Goal: Check status: Check status

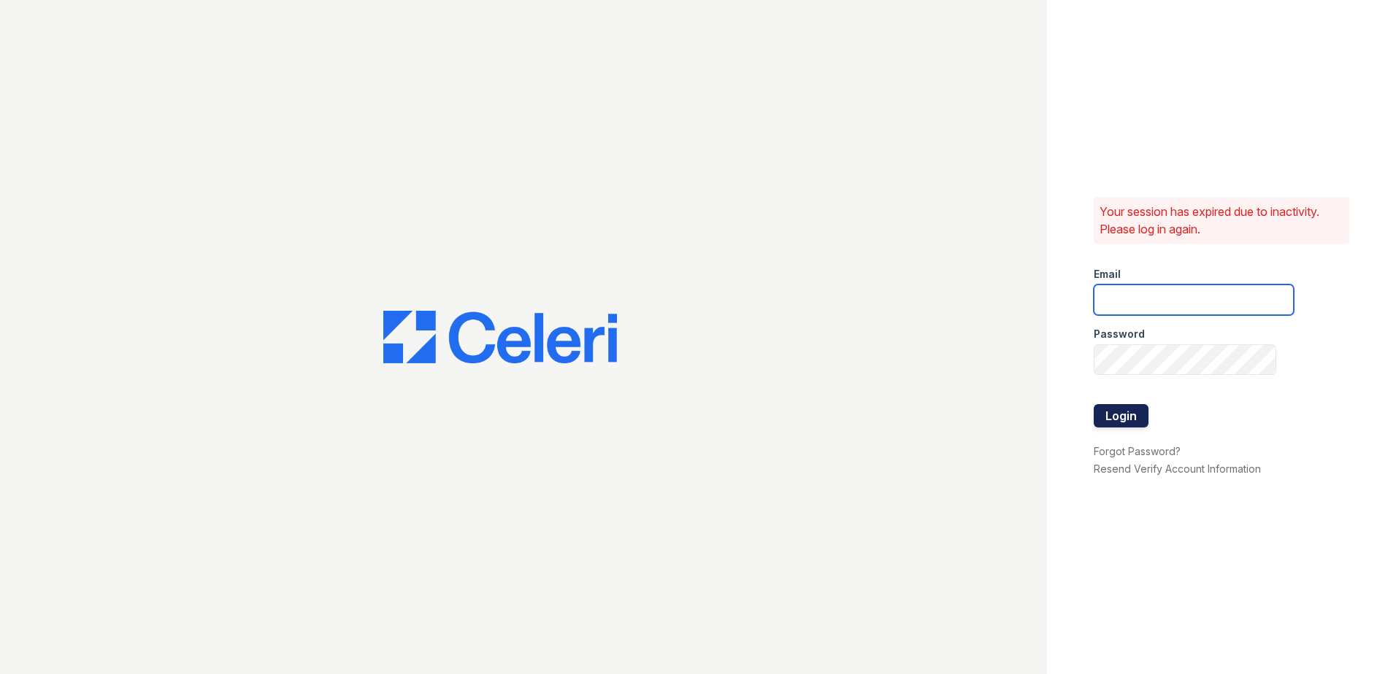
type input "[EMAIL_ADDRESS][DOMAIN_NAME]"
click at [1129, 420] on button "Login" at bounding box center [1121, 415] width 55 height 23
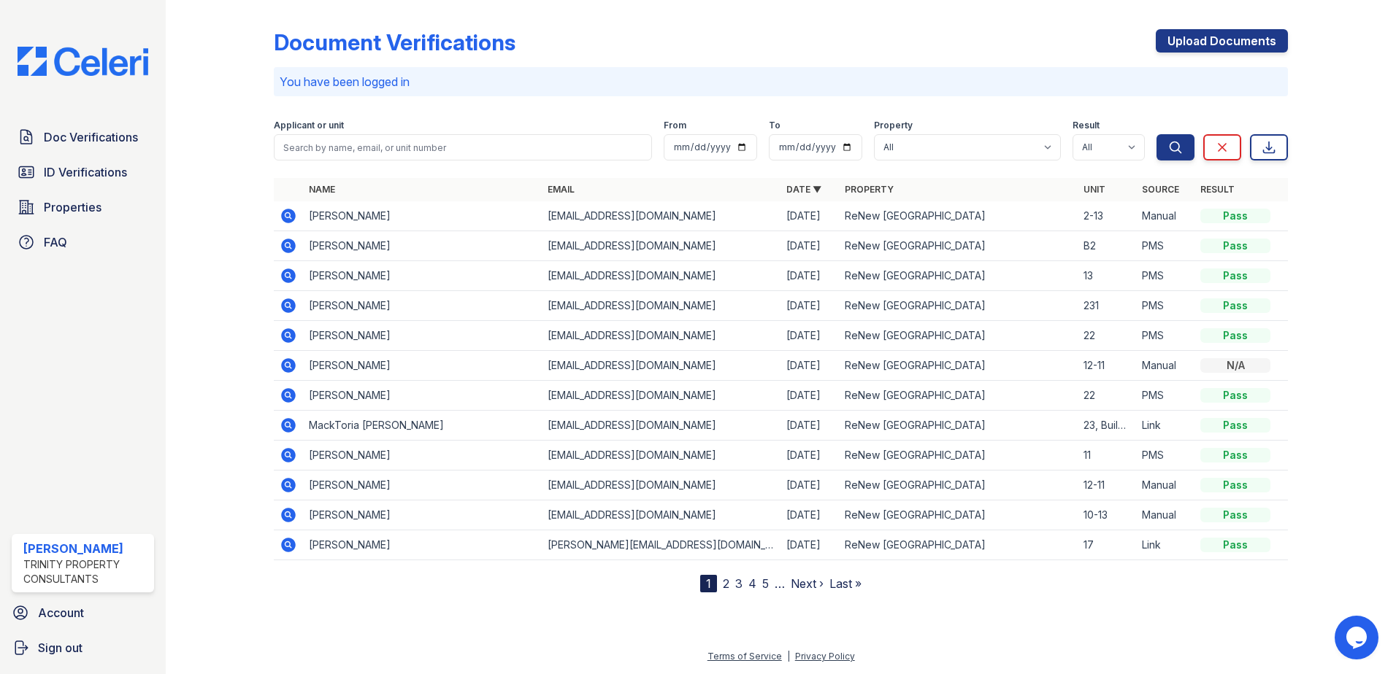
click at [285, 216] on icon at bounding box center [288, 216] width 15 height 15
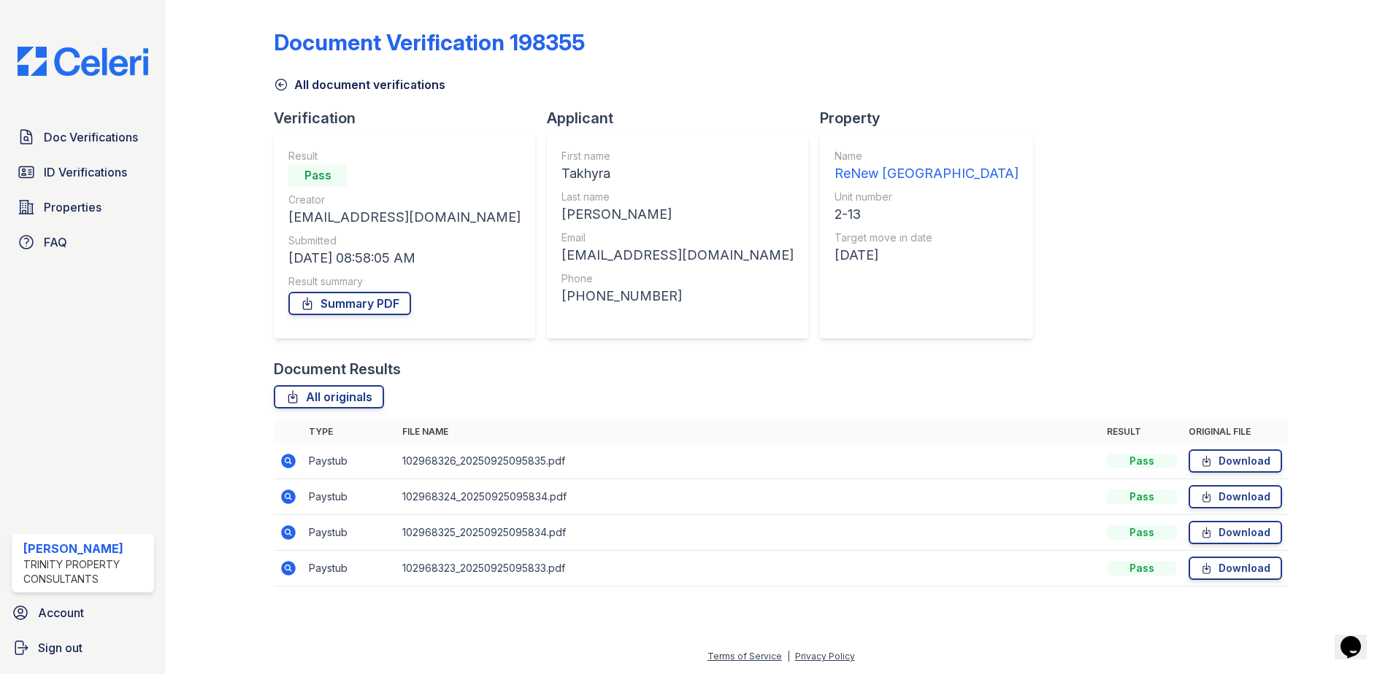
click at [293, 460] on icon at bounding box center [288, 461] width 15 height 15
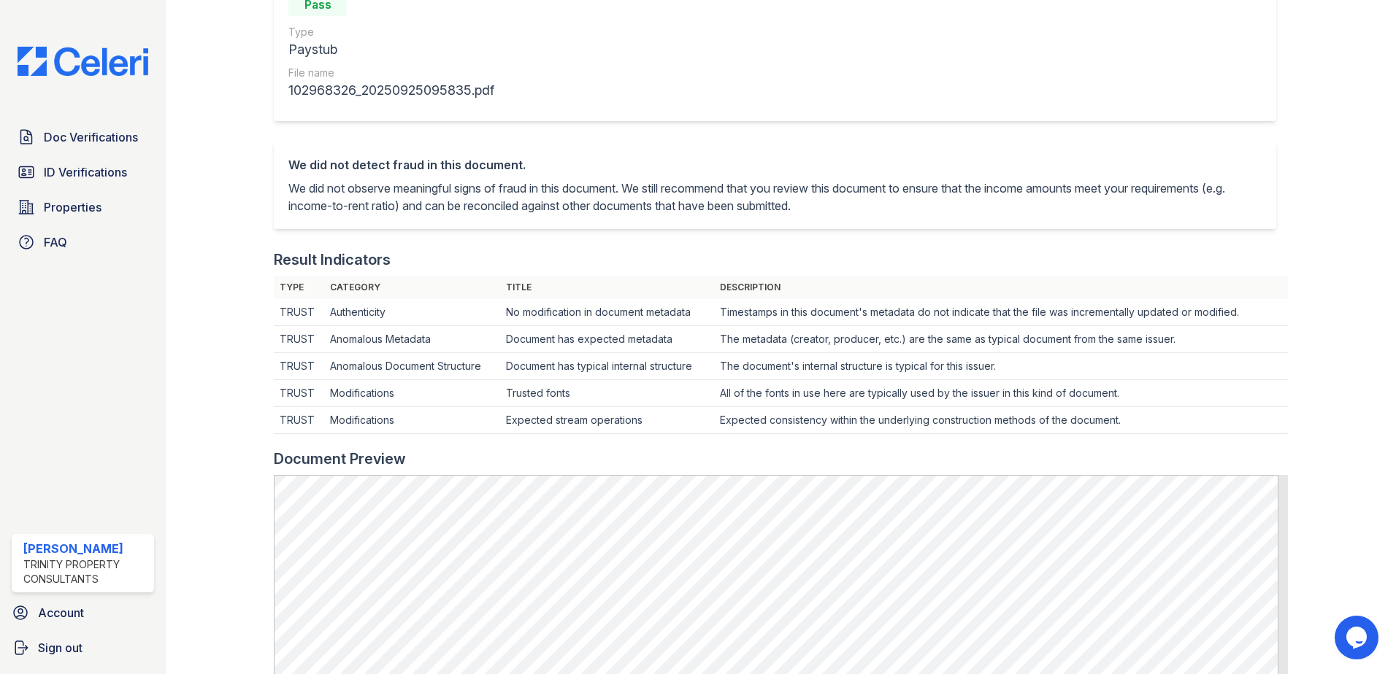
scroll to position [73, 0]
